Goal: Book appointment/travel/reservation

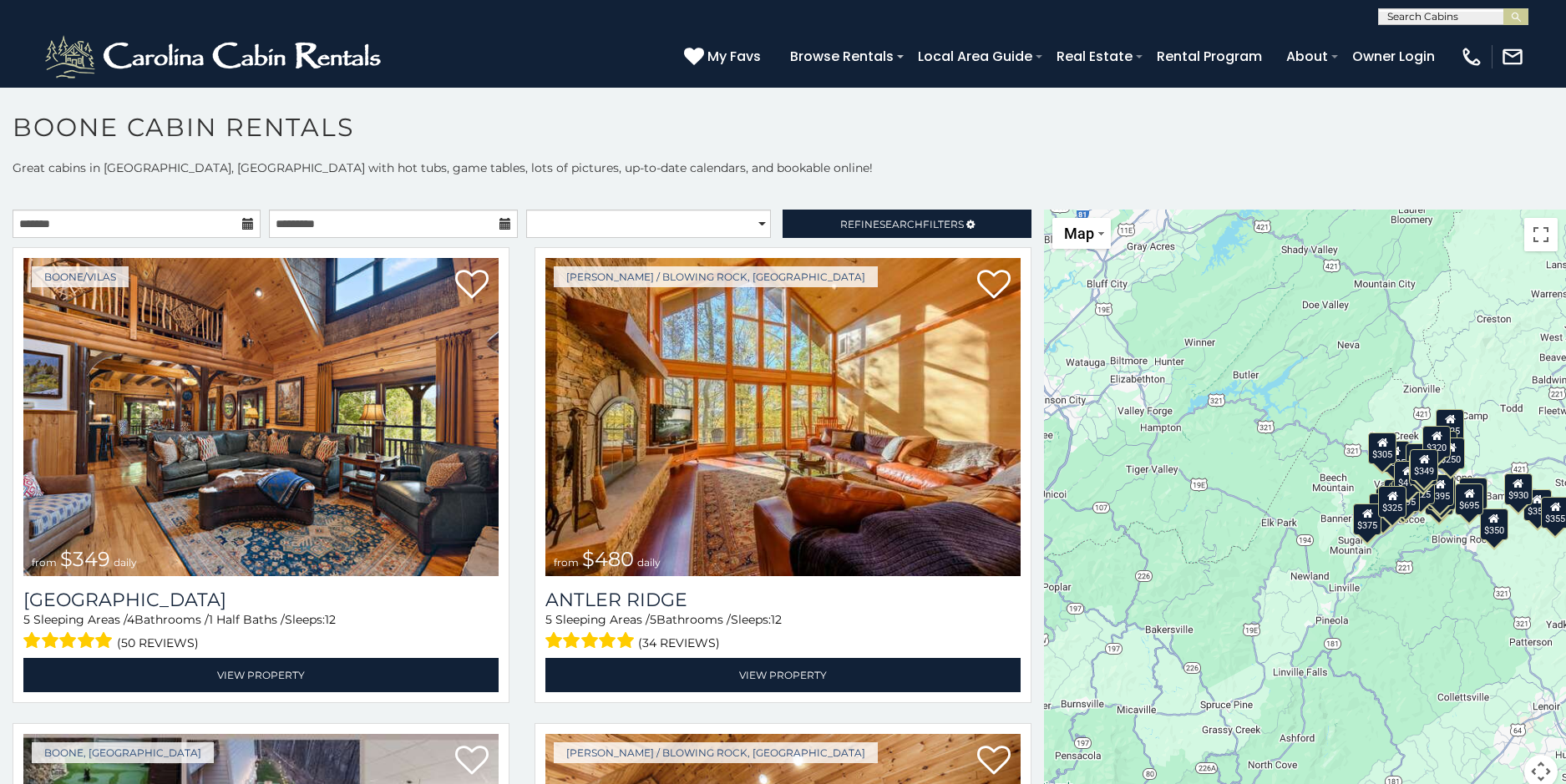
click at [1434, 13] on input "text" at bounding box center [1452, 20] width 146 height 17
type input "********"
drag, startPoint x: 1493, startPoint y: 13, endPoint x: 1484, endPoint y: 31, distance: 20.1
click at [1484, 26] on div "Pinecone Manor" at bounding box center [1453, 18] width 149 height 17
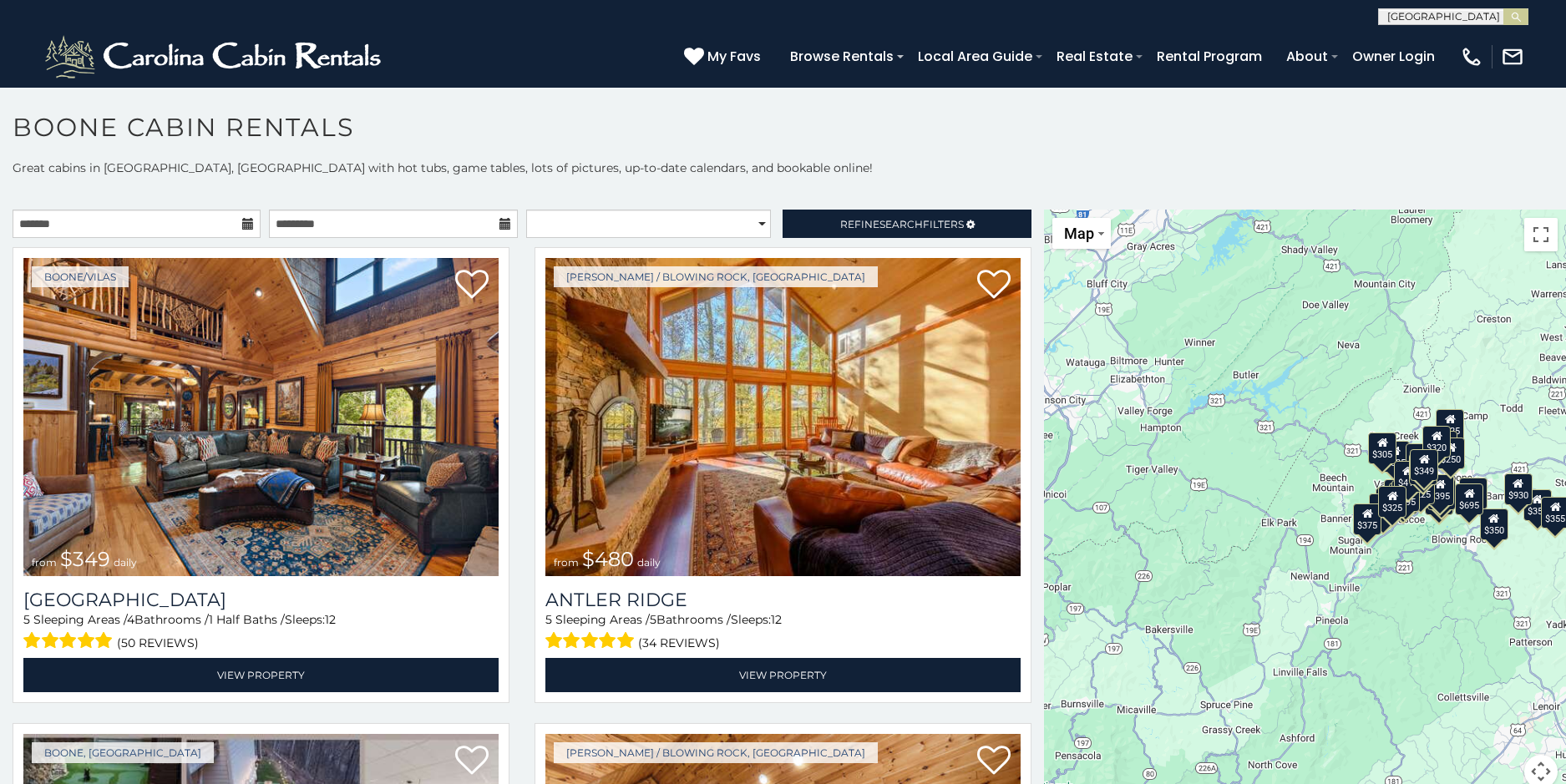
click at [1482, 32] on div "(828) 295-6000 My Favs Browse Rentals Local Area Guide Activities & Attractions…" at bounding box center [783, 56] width 1566 height 63
click at [1510, 15] on img "submit" at bounding box center [1517, 18] width 13 height 13
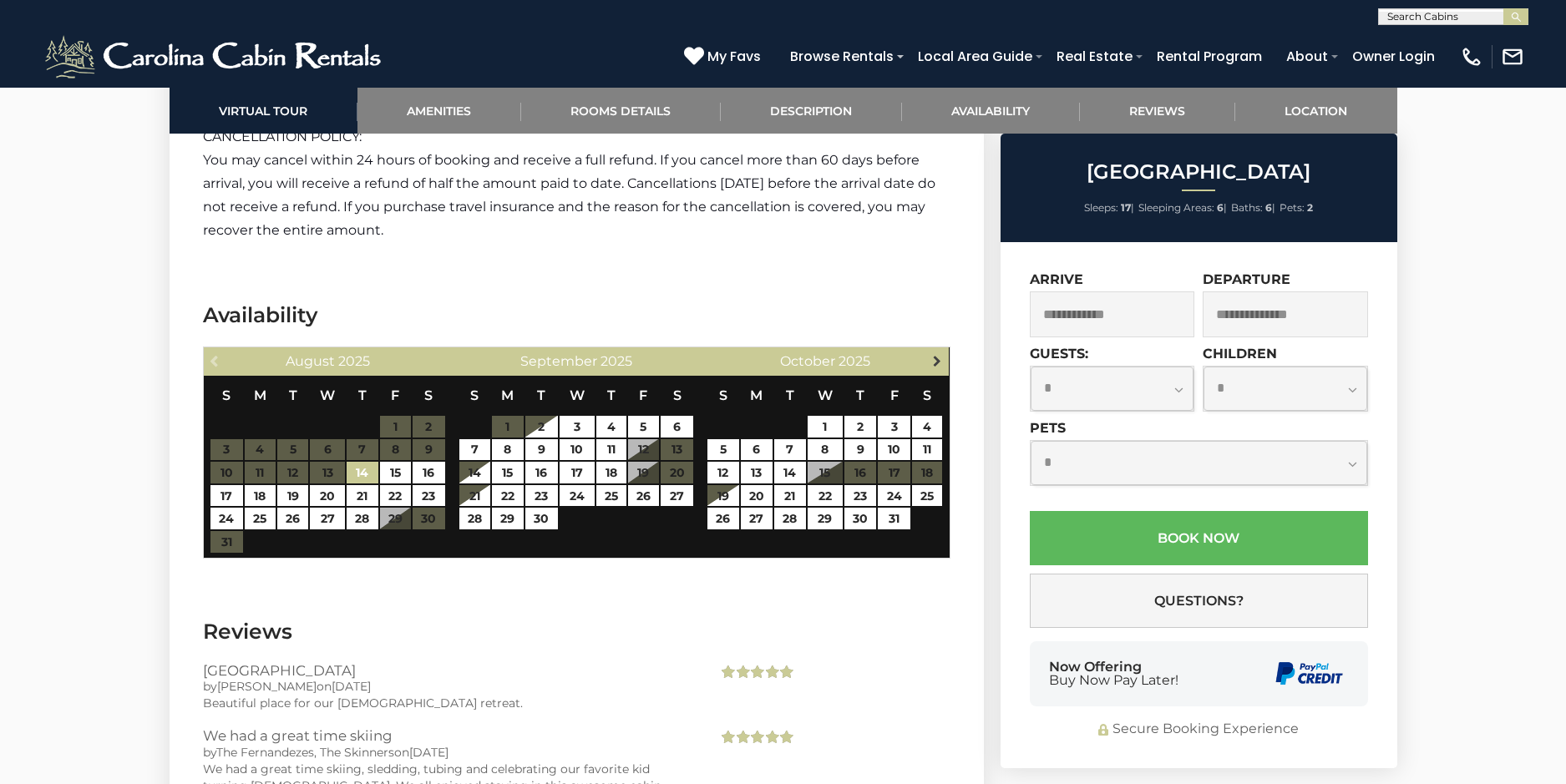
click at [936, 355] on span "Next" at bounding box center [937, 360] width 13 height 13
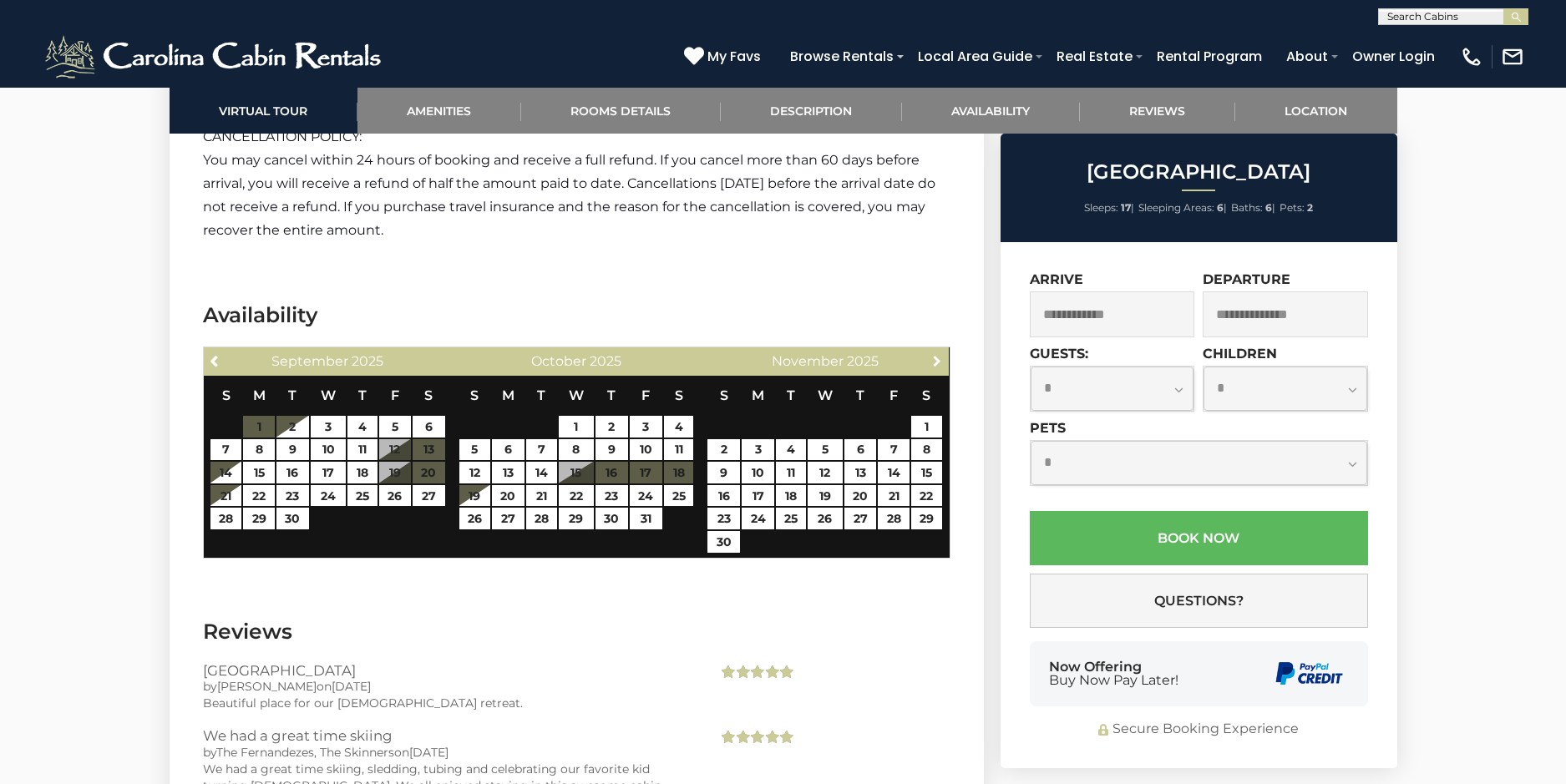
click at [936, 355] on span "Next" at bounding box center [937, 360] width 13 height 13
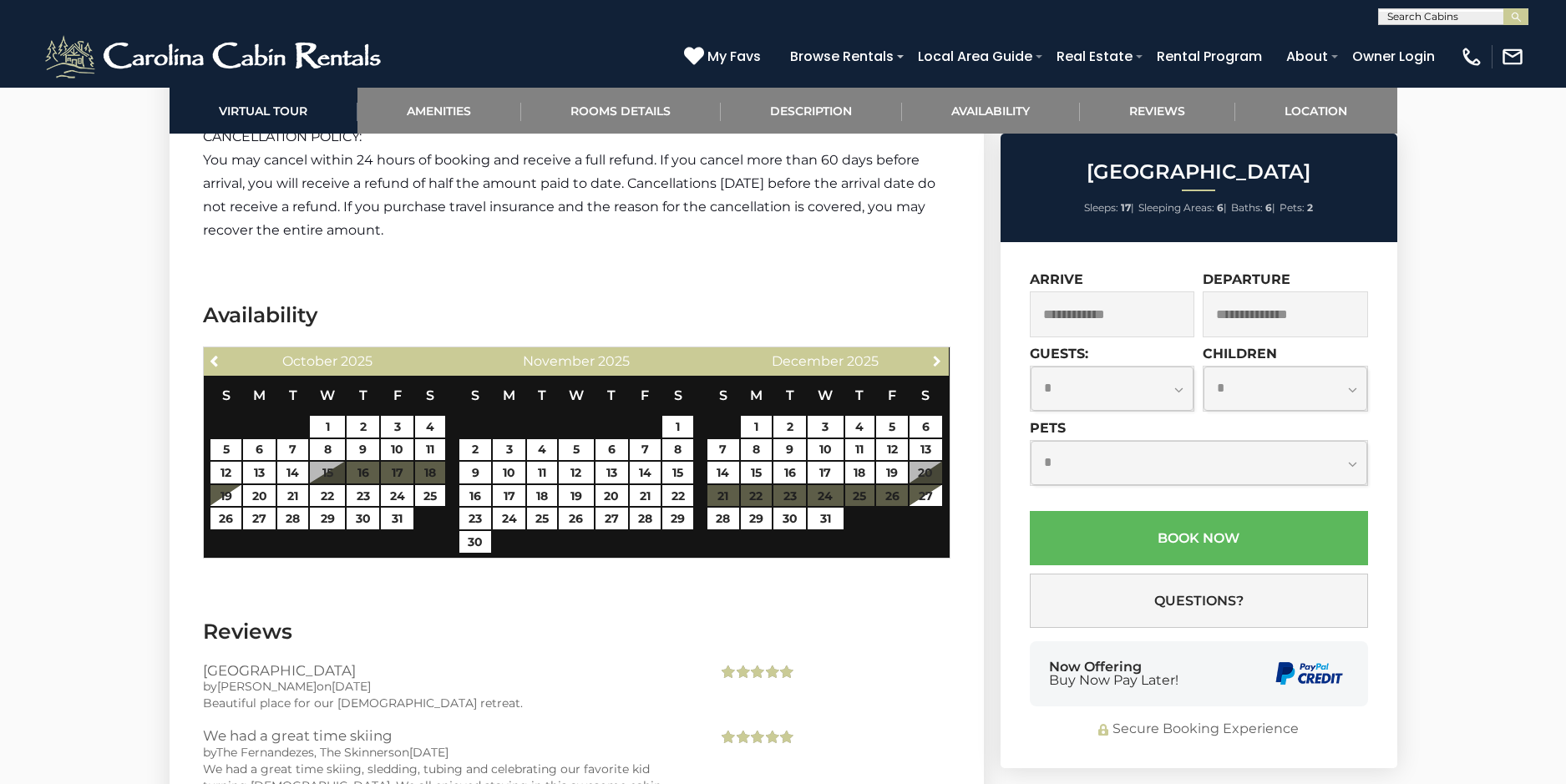
click at [935, 354] on span "Next" at bounding box center [937, 360] width 13 height 13
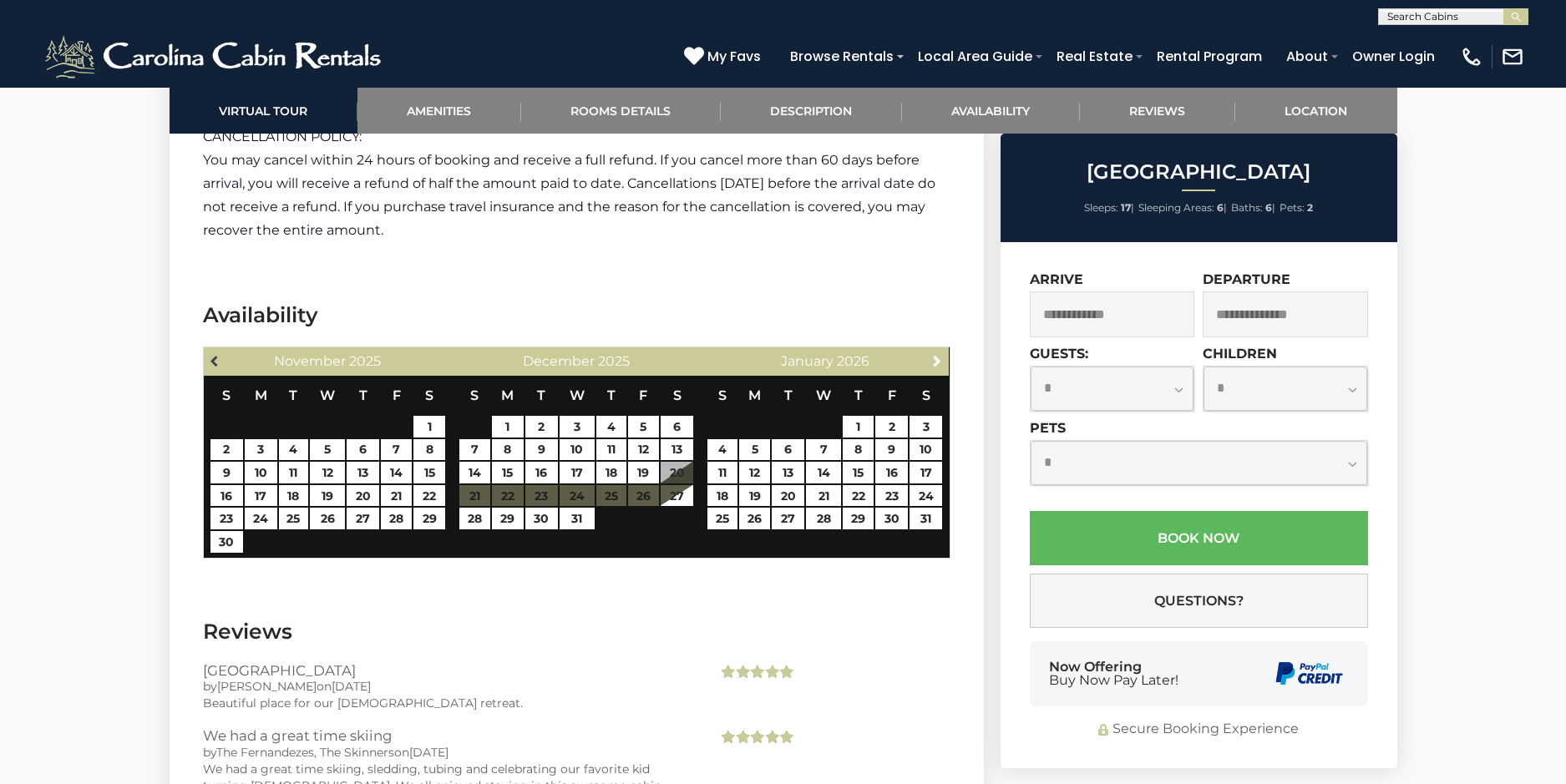
click at [214, 355] on span "Previous" at bounding box center [215, 360] width 13 height 13
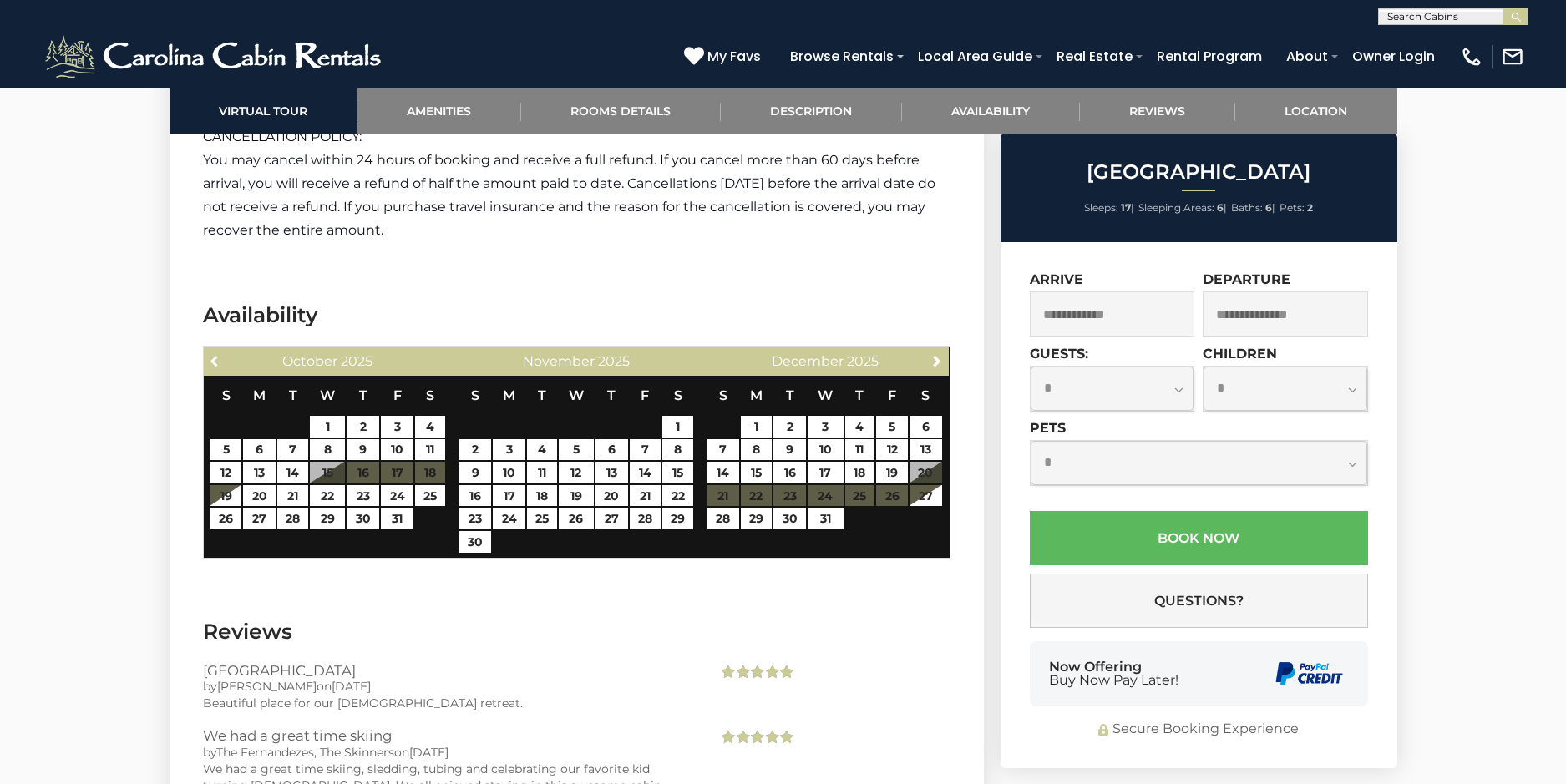
click at [214, 355] on span "Previous" at bounding box center [215, 360] width 13 height 13
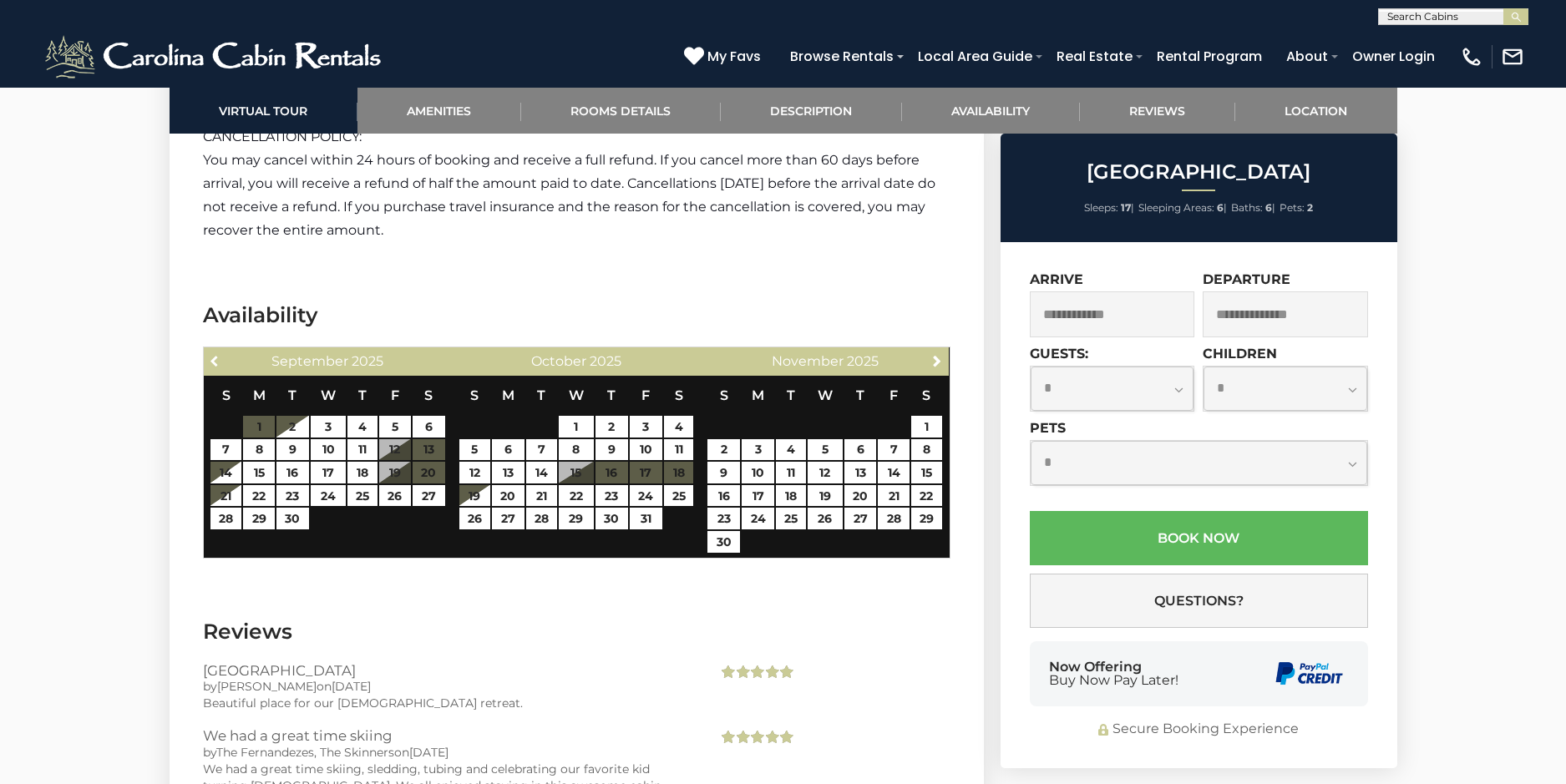
click at [214, 355] on span "Previous" at bounding box center [215, 360] width 13 height 13
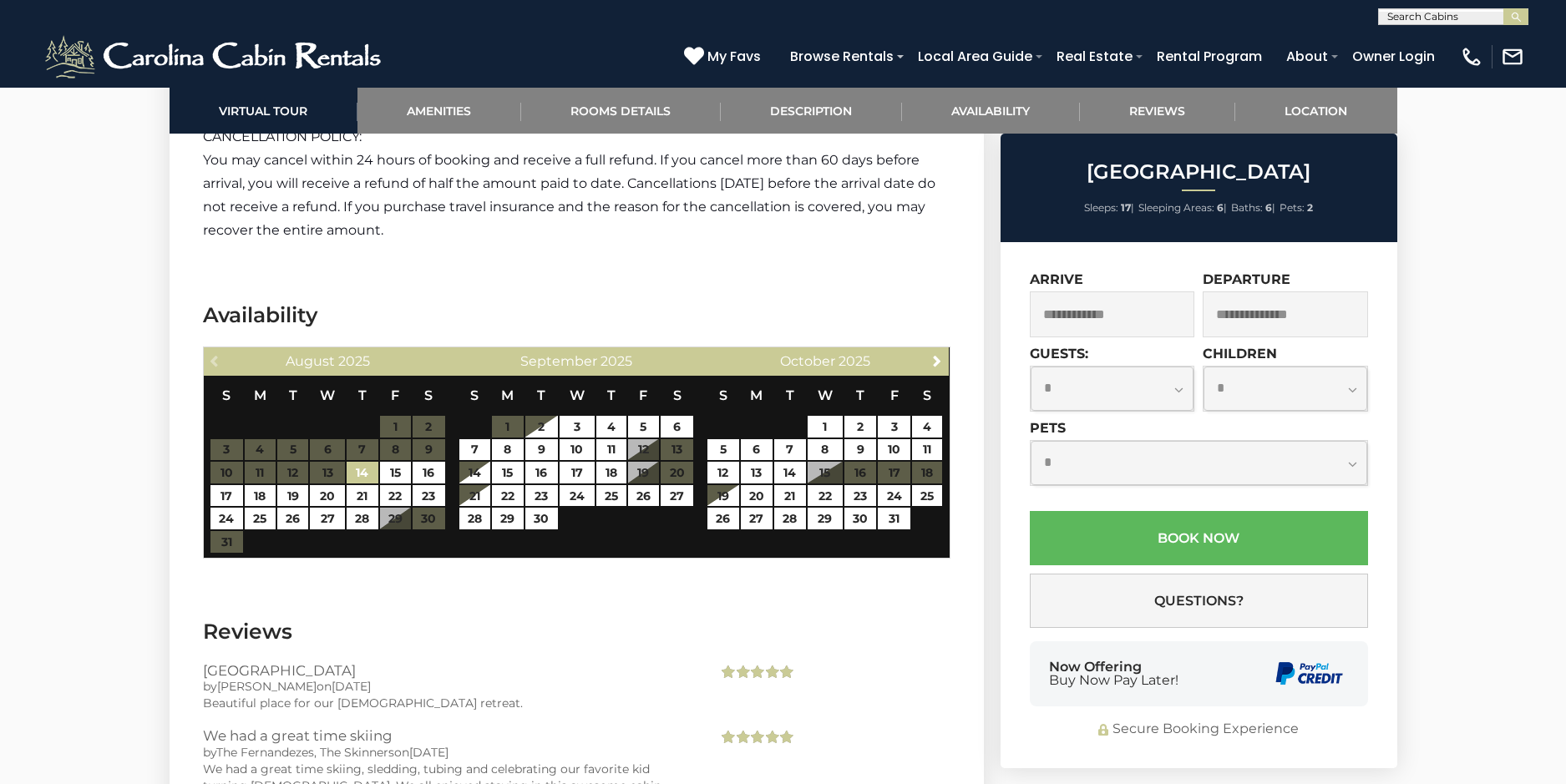
click at [214, 355] on div "Previous [DATE]" at bounding box center [328, 361] width 249 height 29
drag, startPoint x: 214, startPoint y: 355, endPoint x: 389, endPoint y: 354, distance: 175.0
click at [214, 355] on div "Previous [DATE]" at bounding box center [328, 361] width 249 height 29
